Goal: Task Accomplishment & Management: Manage account settings

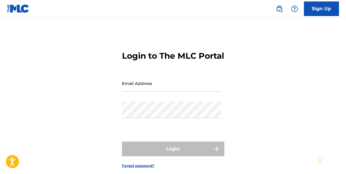
click at [173, 92] on input "Email Address" at bounding box center [171, 83] width 99 height 17
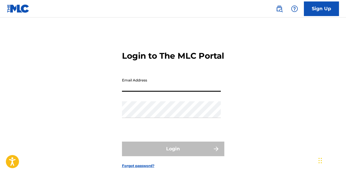
type input "[EMAIL_ADDRESS][DOMAIN_NAME]"
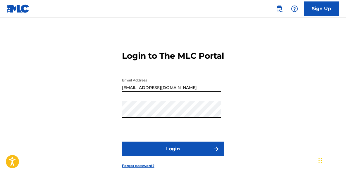
click at [184, 156] on button "Login" at bounding box center [173, 149] width 102 height 15
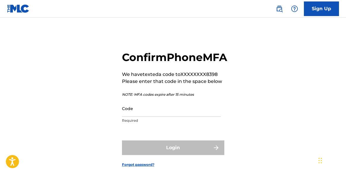
click at [149, 117] on input "Code" at bounding box center [171, 108] width 99 height 17
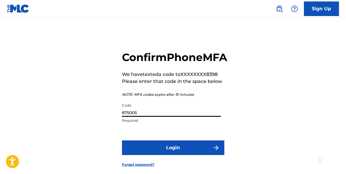
type input "875005"
click at [198, 155] on button "Login" at bounding box center [173, 148] width 102 height 15
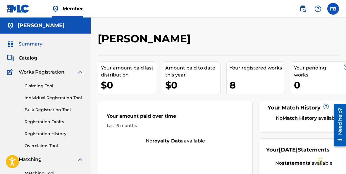
click at [331, 11] on label at bounding box center [333, 9] width 12 height 12
click at [333, 9] on input "FB [PERSON_NAME] [PERSON_NAME][EMAIL_ADDRESS][DOMAIN_NAME] Notification Prefere…" at bounding box center [333, 9] width 0 height 0
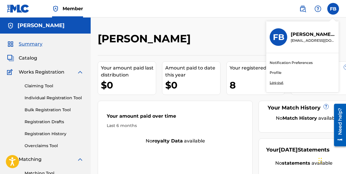
click at [279, 83] on p "Log out" at bounding box center [276, 82] width 14 height 5
click at [333, 9] on input "FB [PERSON_NAME] [PERSON_NAME][EMAIL_ADDRESS][DOMAIN_NAME] Notification Prefere…" at bounding box center [333, 9] width 0 height 0
